Goal: Contribute content: Contribute content

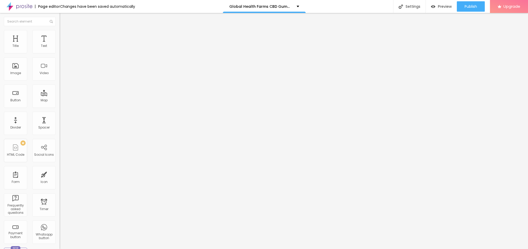
click at [60, 45] on span "Add image" at bounding box center [70, 42] width 21 height 4
click at [64, 36] on span "Style" at bounding box center [68, 33] width 8 height 4
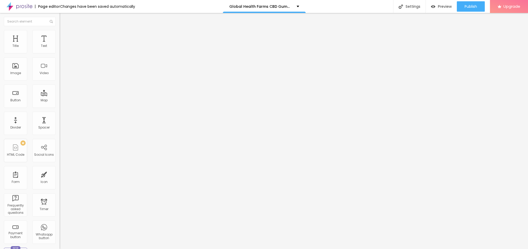
type input "95"
type input "90"
type input "85"
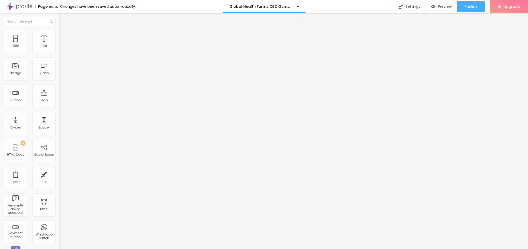
type input "85"
type input "80"
type input "75"
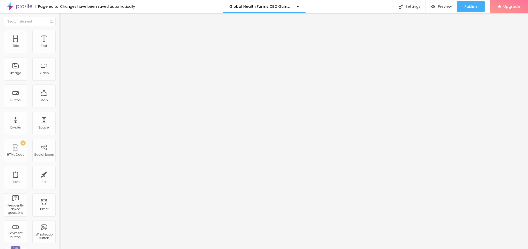
type input "60"
type input "55"
type input "50"
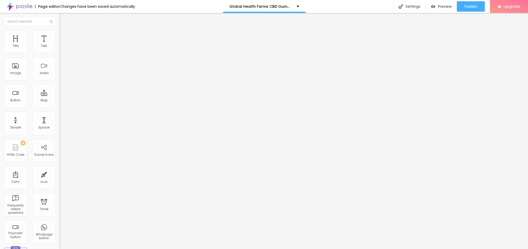
type input "50"
type input "45"
type input "50"
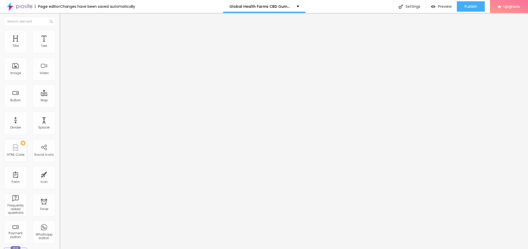
type input "55"
drag, startPoint x: 54, startPoint y: 57, endPoint x: 29, endPoint y: 56, distance: 24.9
type input "55"
click at [60, 53] on input "range" at bounding box center [76, 51] width 33 height 4
click at [64, 31] on span "Content" at bounding box center [70, 28] width 13 height 4
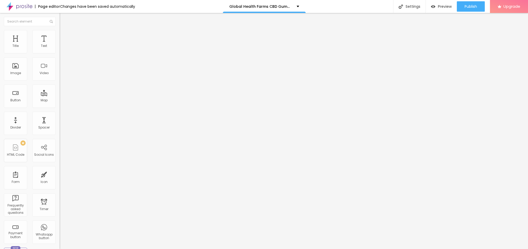
click at [60, 52] on input "text" at bounding box center [91, 49] width 62 height 5
paste input "Global Health Farms CBD Gummies"
type input "Global Health Farms CBD Gummies"
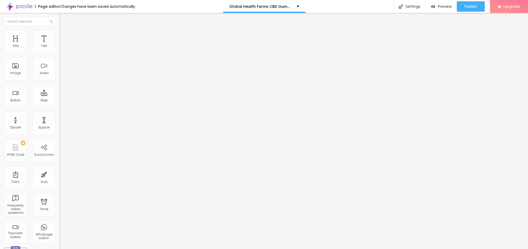
drag, startPoint x: 26, startPoint y: 139, endPoint x: 0, endPoint y: 140, distance: 26.1
click at [60, 118] on div "Change image Image description (Alt) Global Health Farms CBD Gummies Align Aspe…" at bounding box center [90, 79] width 60 height 78
paste input "[URL][DOMAIN_NAME]"
type input "[URL][DOMAIN_NAME]"
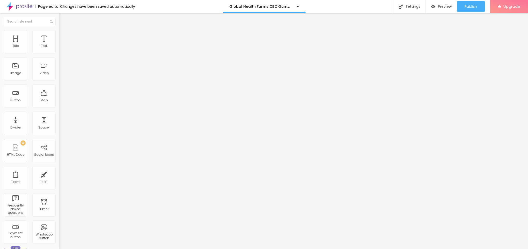
scroll to position [0, 0]
click at [64, 36] on span "Style" at bounding box center [68, 33] width 8 height 4
type input "60"
type input "65"
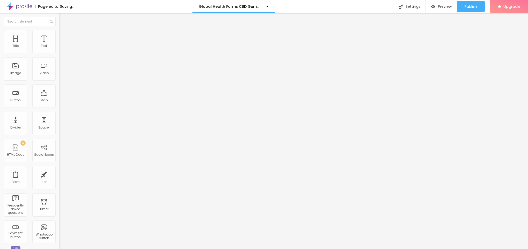
type input "65"
type input "60"
type input "55"
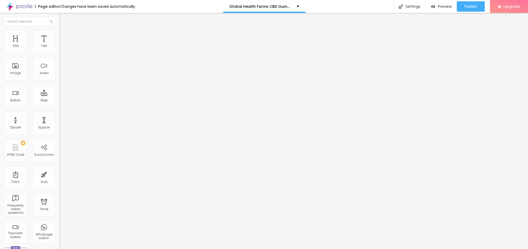
type input "50"
type input "45"
type input "40"
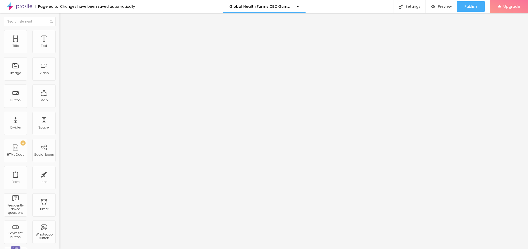
type input "40"
type input "35"
type input "40"
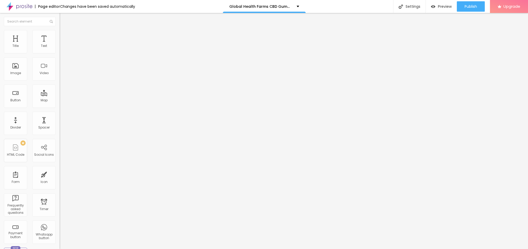
type input "45"
type input "40"
drag, startPoint x: 31, startPoint y: 55, endPoint x: 20, endPoint y: 61, distance: 11.3
type input "40"
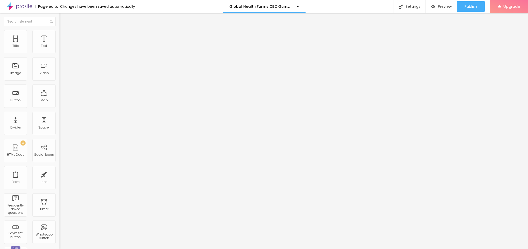
click at [60, 53] on input "range" at bounding box center [76, 51] width 33 height 4
drag, startPoint x: 36, startPoint y: 57, endPoint x: 0, endPoint y: 57, distance: 35.7
click at [60, 57] on div "Text Click me Align Size Default Small Default Big Link URL https:// Open in ne…" at bounding box center [90, 77] width 60 height 75
paste input "😍👇SHOP NOW😍👇"
type input "😍👇SHOP NOW😍👇"
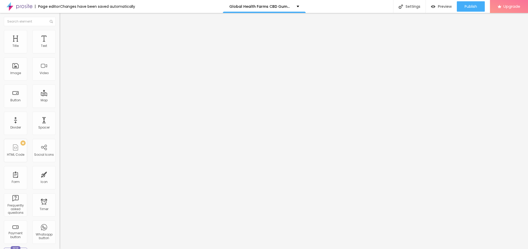
drag, startPoint x: 29, startPoint y: 107, endPoint x: 53, endPoint y: 84, distance: 33.1
click at [60, 93] on div "Text 😍👇SHOP NOW😍👇 Align Size Default Small Default Big Link URL Open in new tab" at bounding box center [90, 77] width 60 height 75
paste input "[URL][DOMAIN_NAME]"
type input "[URL][DOMAIN_NAME]"
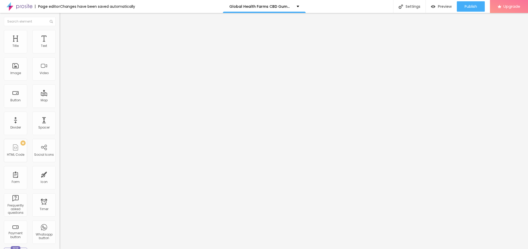
scroll to position [0, 0]
click at [60, 50] on button "button" at bounding box center [63, 46] width 7 height 5
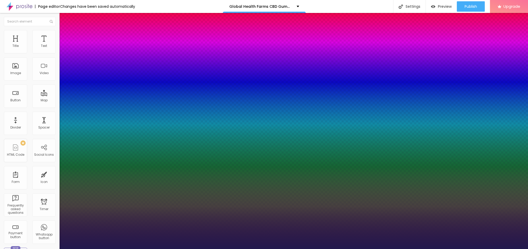
type input "18"
type input "1"
type input "20"
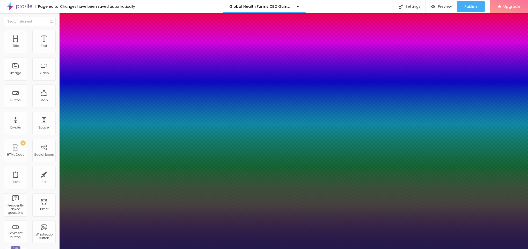
type input "1"
type input "21"
type input "1"
type input "22"
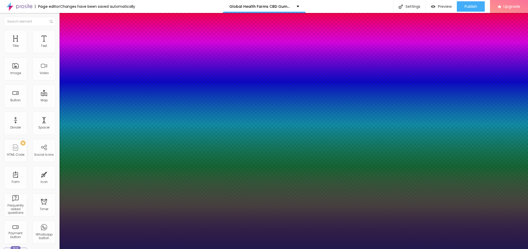
type input "22"
type input "1"
type input "22"
click at [212, 248] on div at bounding box center [264, 249] width 528 height 0
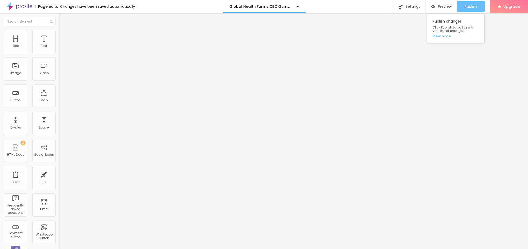
drag, startPoint x: 471, startPoint y: 8, endPoint x: 471, endPoint y: 40, distance: 32.1
click at [473, 8] on span "Publish" at bounding box center [470, 6] width 12 height 4
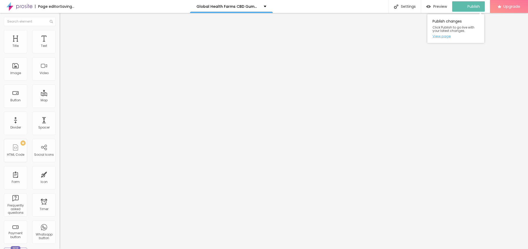
click at [446, 38] on link "View page" at bounding box center [455, 35] width 47 height 3
